Goal: Register for event/course

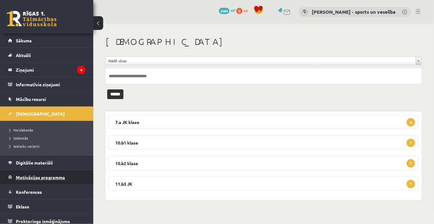
scroll to position [3, 0]
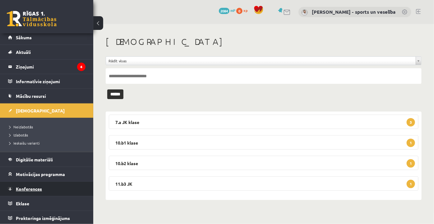
click at [30, 188] on span "Konferences" at bounding box center [29, 189] width 26 height 6
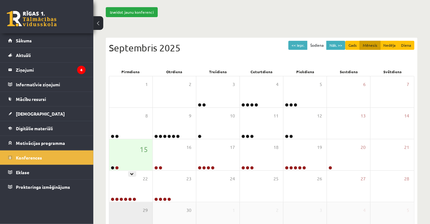
scroll to position [85, 0]
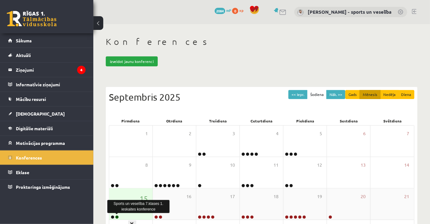
click at [117, 216] on link at bounding box center [117, 217] width 4 height 4
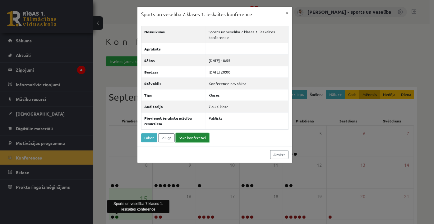
click at [194, 134] on link "Sākt konferenci" at bounding box center [193, 137] width 34 height 9
